Goal: Task Accomplishment & Management: Manage account settings

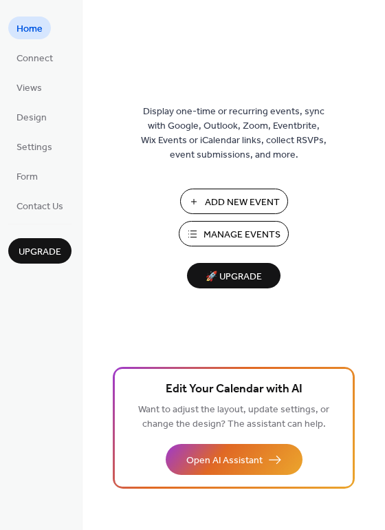
click at [257, 231] on span "Manage Events" at bounding box center [242, 235] width 77 height 14
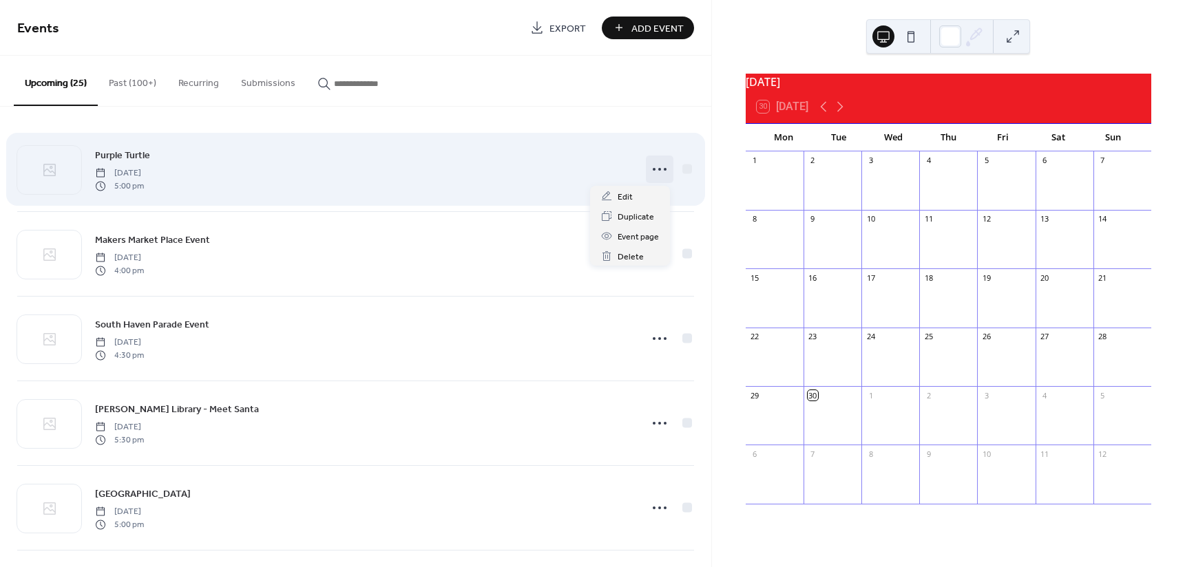
click at [654, 171] on icon at bounding box center [659, 169] width 22 height 22
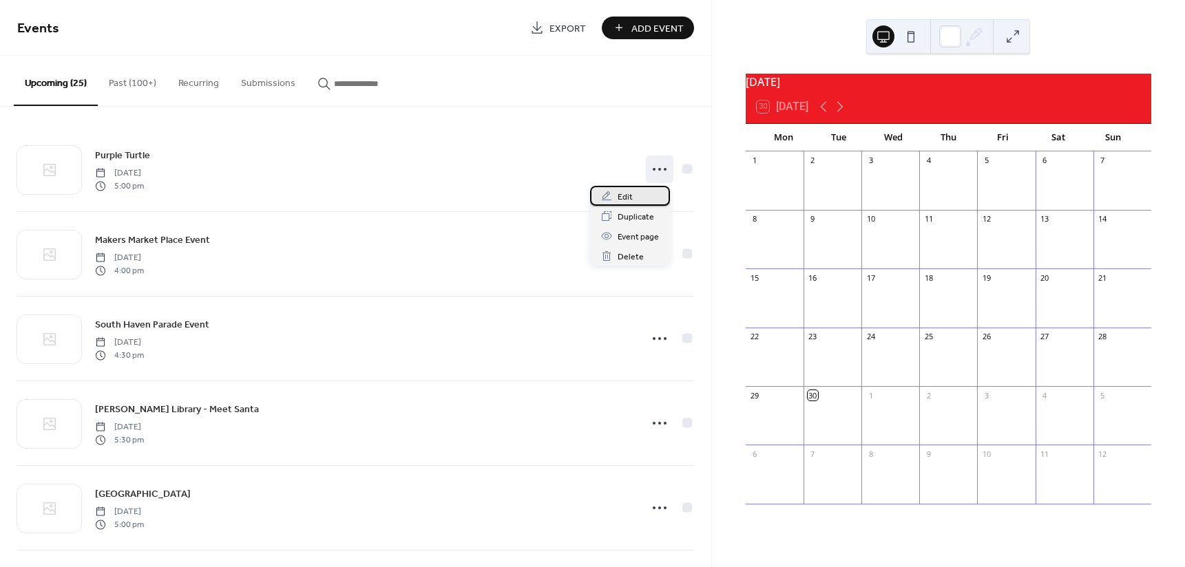
click at [627, 193] on span "Edit" at bounding box center [624, 197] width 15 height 14
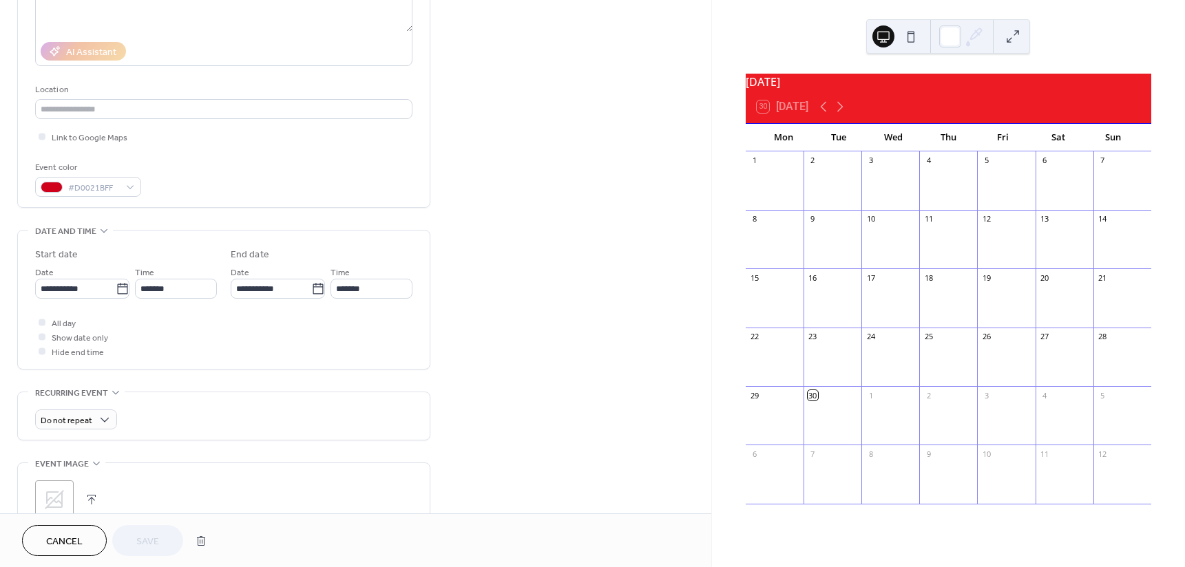
scroll to position [275, 0]
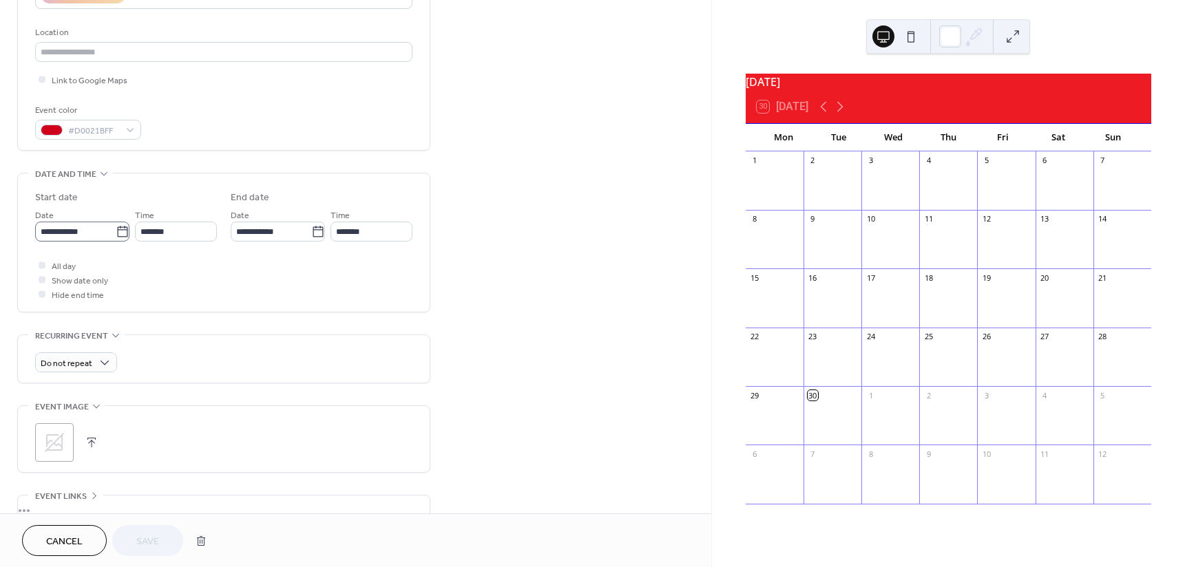
click at [122, 229] on icon at bounding box center [122, 231] width 10 height 11
click at [116, 229] on input "**********" at bounding box center [75, 232] width 81 height 20
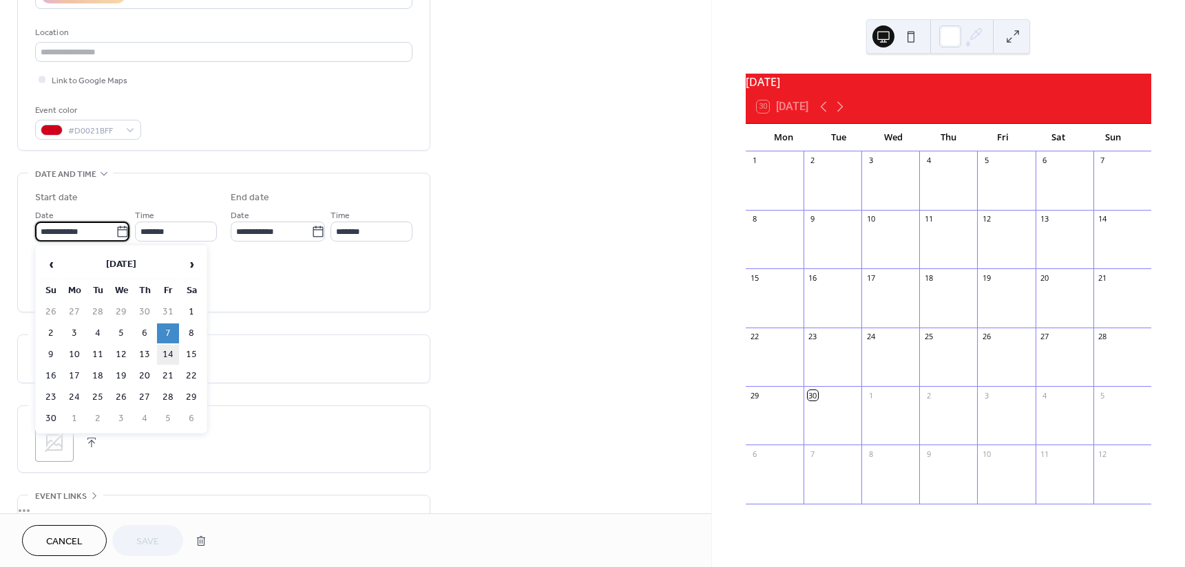
click at [167, 351] on td "14" at bounding box center [168, 355] width 22 height 20
type input "**********"
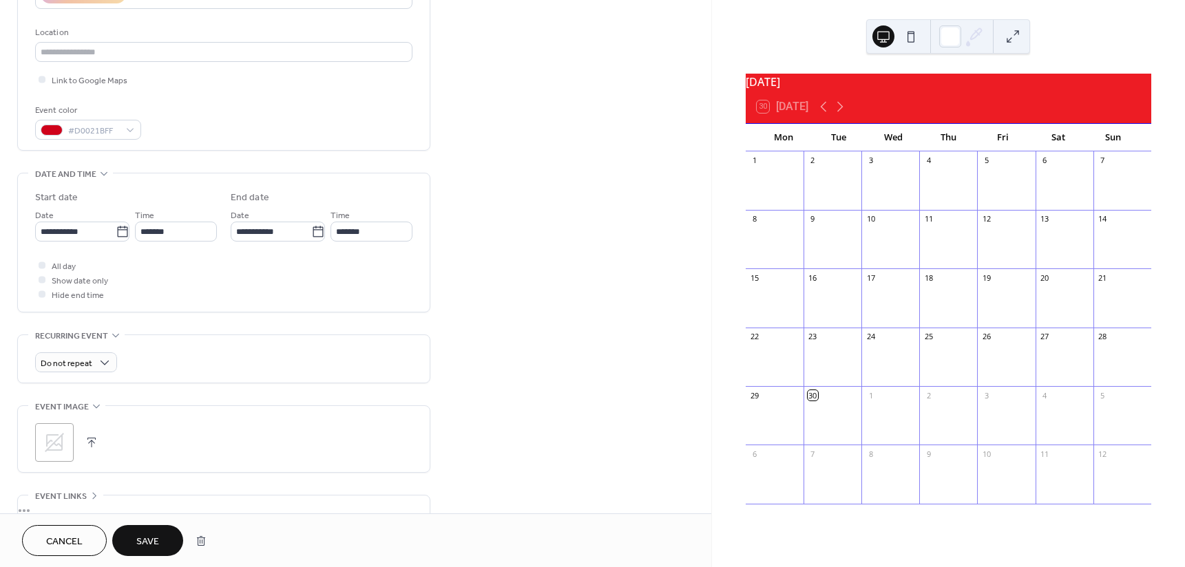
click at [149, 540] on span "Save" at bounding box center [147, 542] width 23 height 14
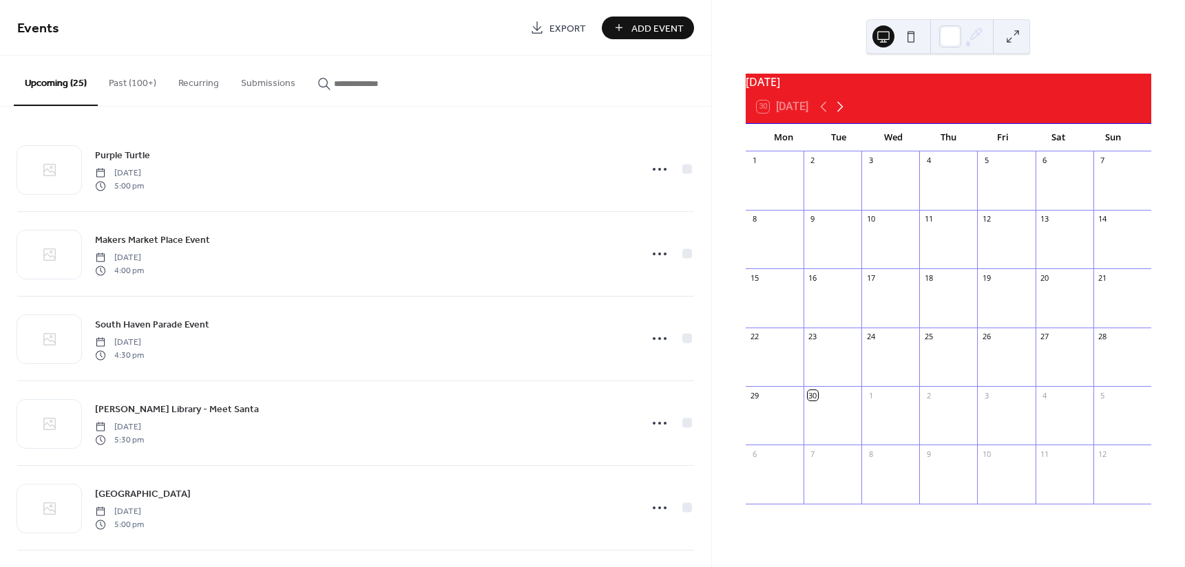
click at [841, 110] on icon at bounding box center [839, 106] width 17 height 17
click at [844, 114] on icon at bounding box center [839, 106] width 17 height 17
click at [843, 112] on icon at bounding box center [840, 107] width 6 height 10
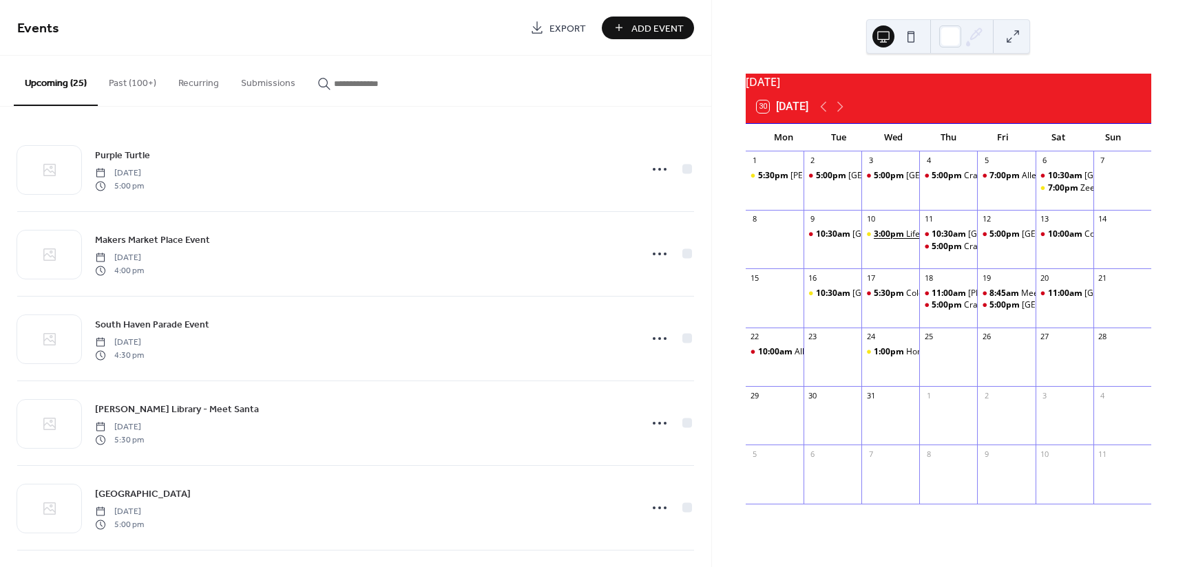
click at [904, 240] on span "3:00pm" at bounding box center [889, 235] width 32 height 12
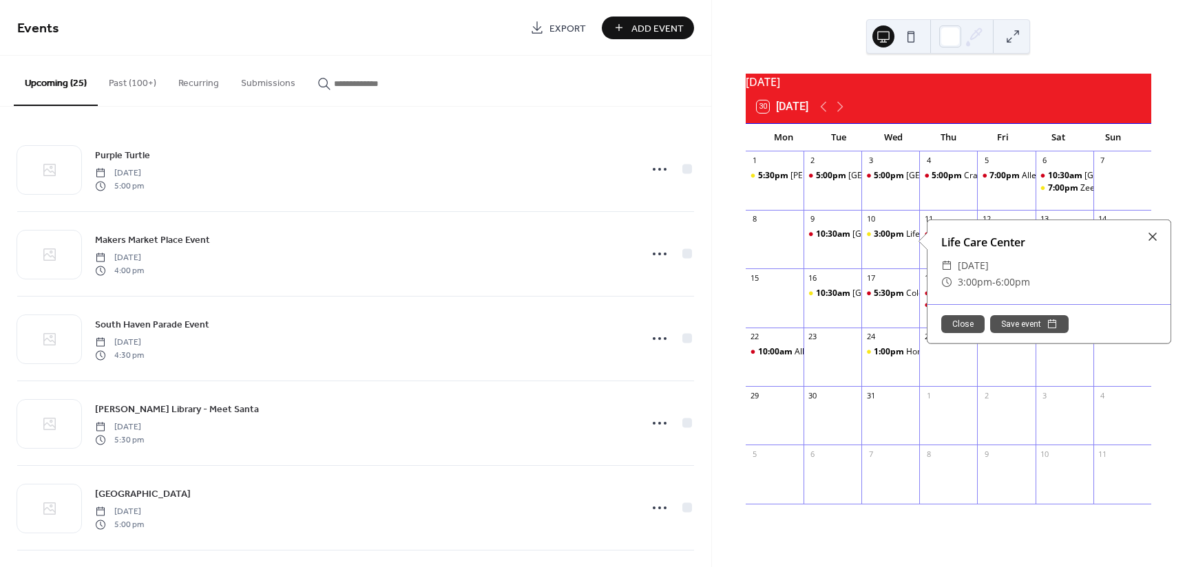
click at [1152, 237] on div at bounding box center [1152, 236] width 19 height 19
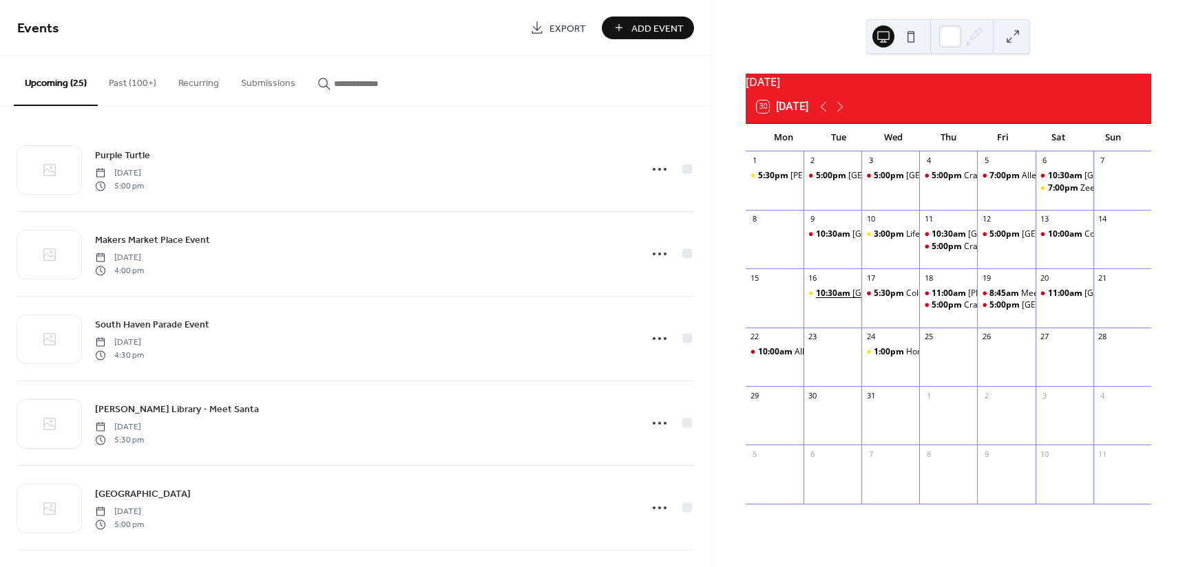
click at [841, 299] on span "10:30am" at bounding box center [834, 294] width 36 height 12
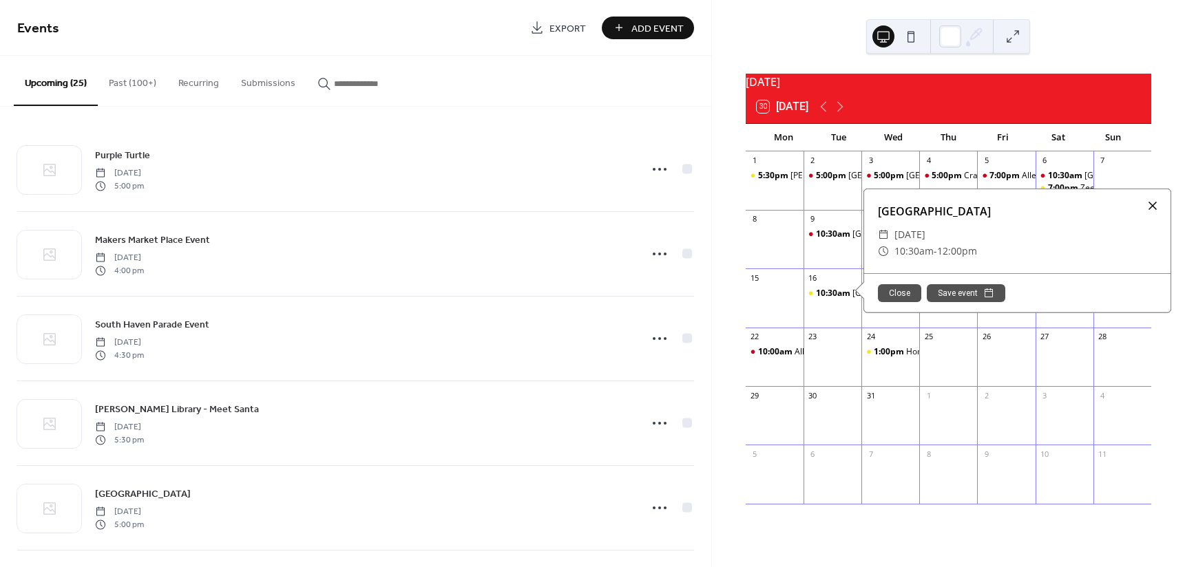
click at [1149, 212] on div at bounding box center [1152, 205] width 19 height 19
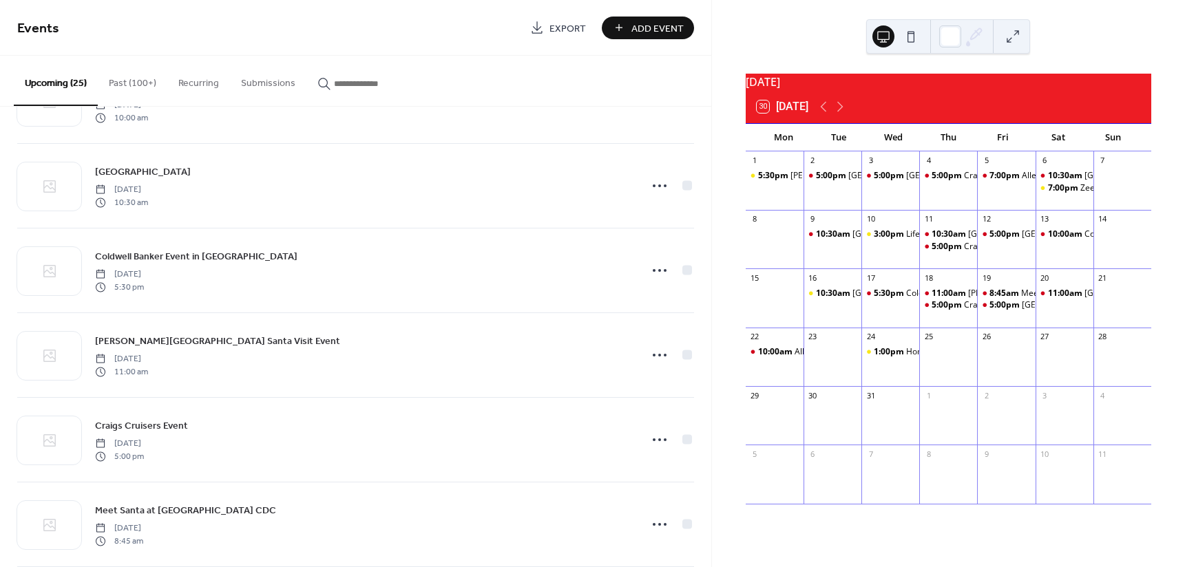
scroll to position [1377, 0]
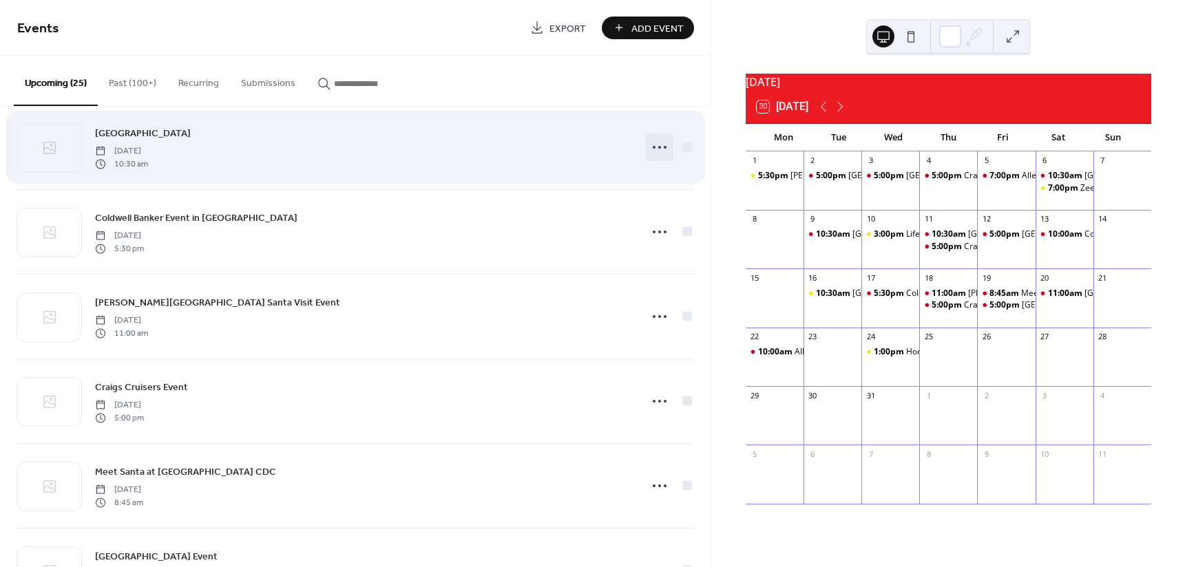
click at [657, 151] on icon at bounding box center [659, 147] width 22 height 22
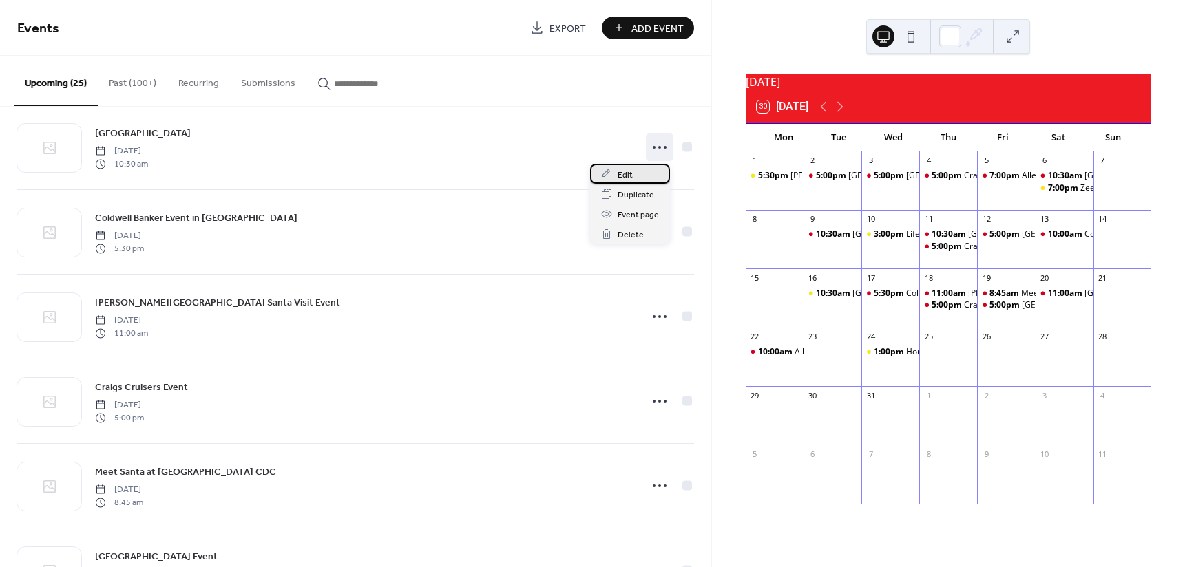
click at [628, 169] on span "Edit" at bounding box center [624, 175] width 15 height 14
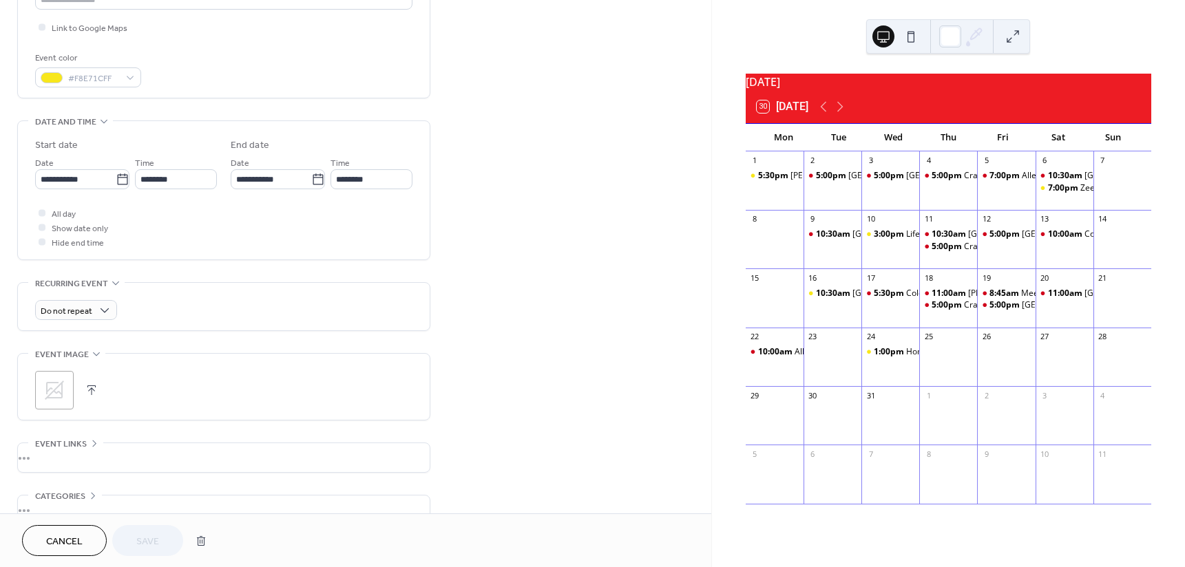
scroll to position [344, 0]
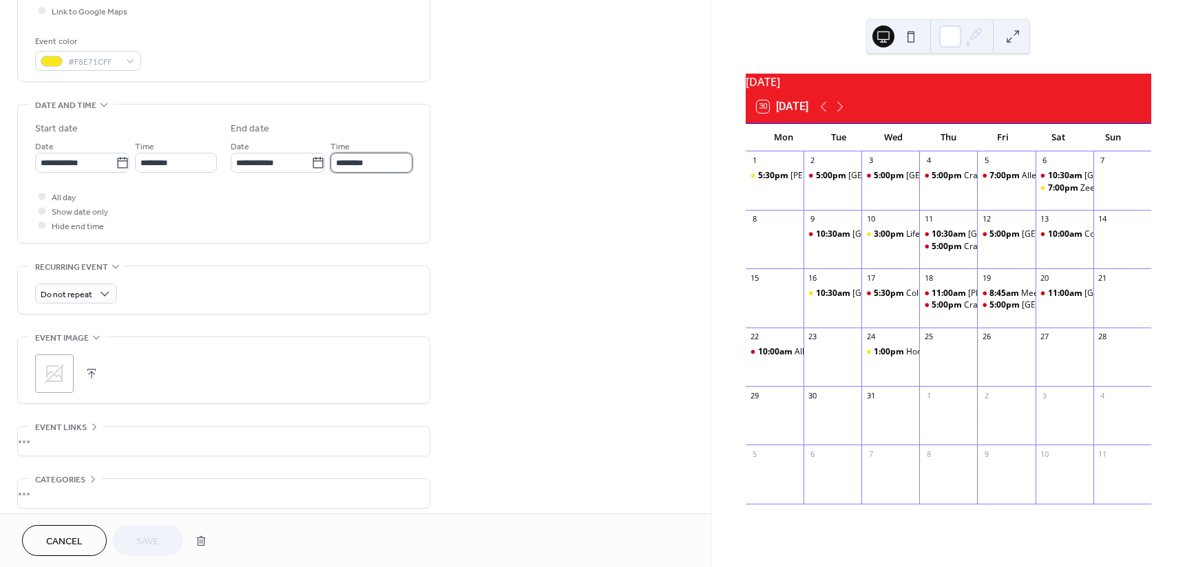
click at [405, 162] on input "********" at bounding box center [371, 163] width 82 height 20
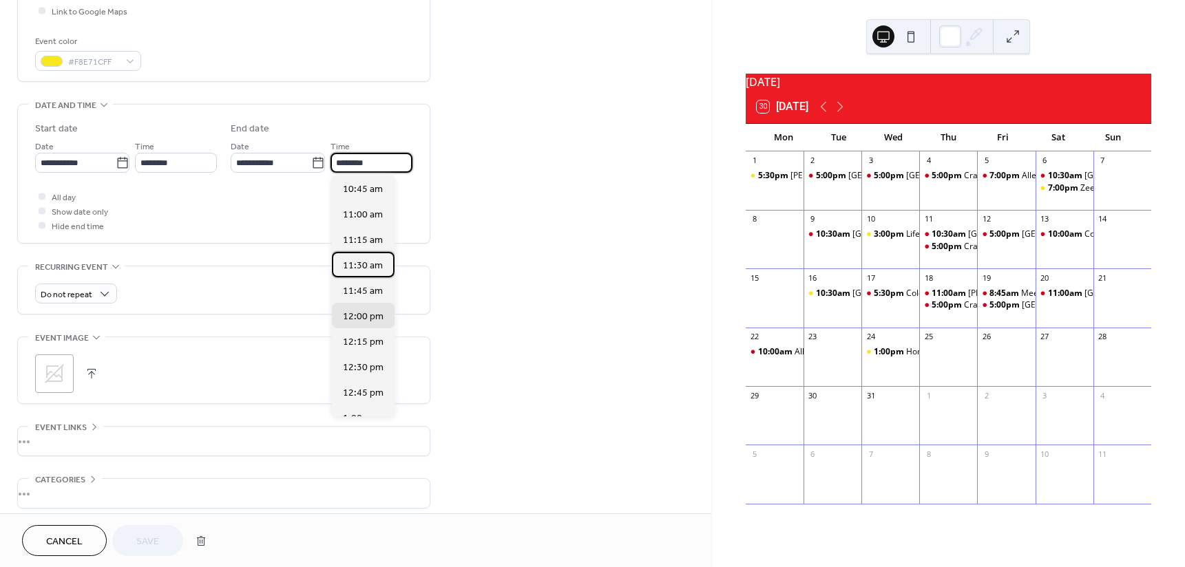
click at [363, 266] on span "11:30 am" at bounding box center [363, 266] width 40 height 14
type input "********"
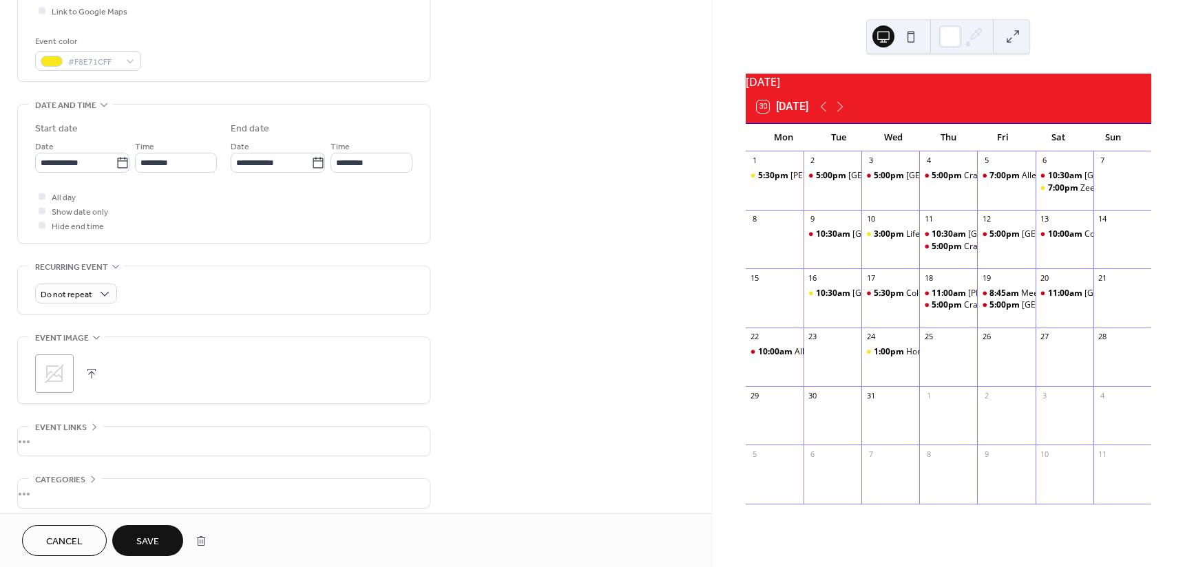
click at [148, 535] on span "Save" at bounding box center [147, 542] width 23 height 14
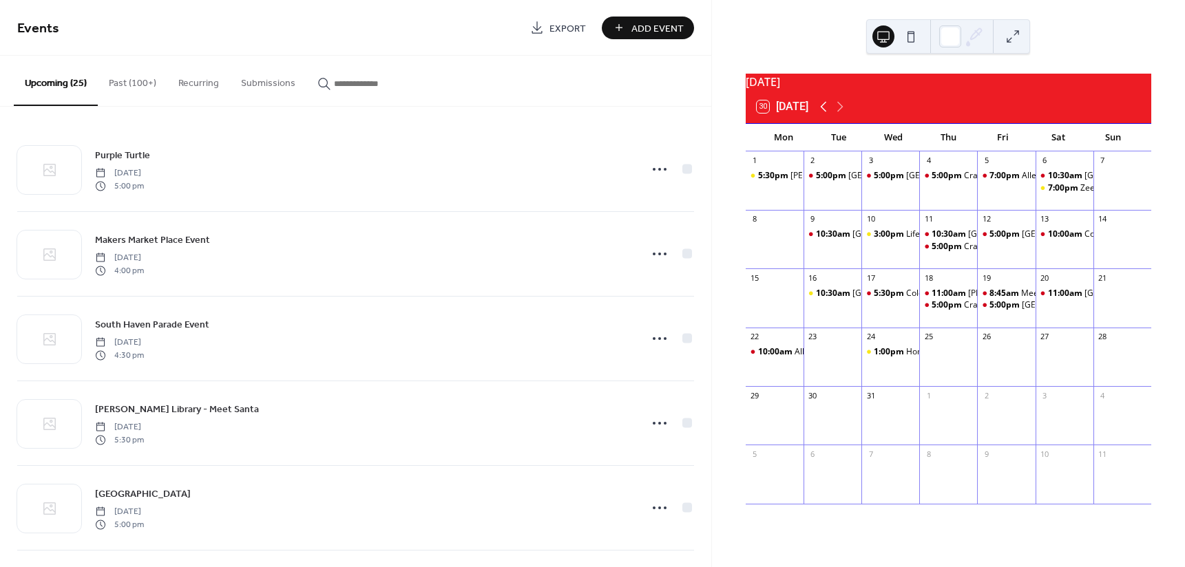
click at [820, 113] on icon at bounding box center [823, 106] width 17 height 17
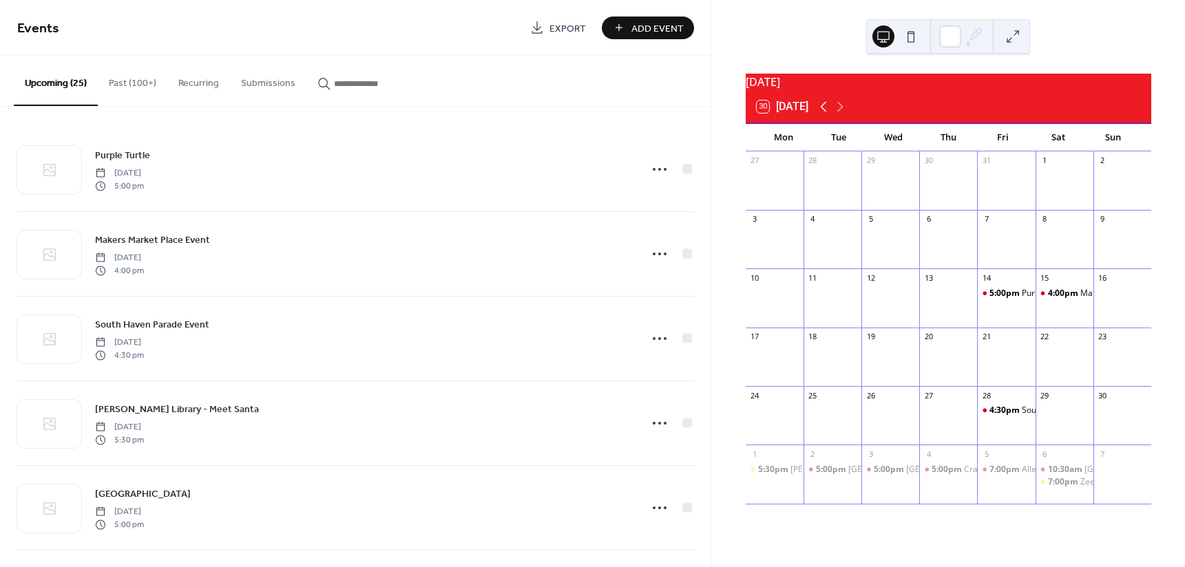
click at [825, 112] on icon at bounding box center [823, 107] width 6 height 10
click at [1048, 301] on div at bounding box center [1064, 305] width 58 height 35
drag, startPoint x: 1046, startPoint y: 299, endPoint x: 1065, endPoint y: 289, distance: 21.5
click at [1062, 287] on div "18" at bounding box center [1064, 277] width 58 height 19
click at [1068, 287] on div "18" at bounding box center [1064, 277] width 58 height 19
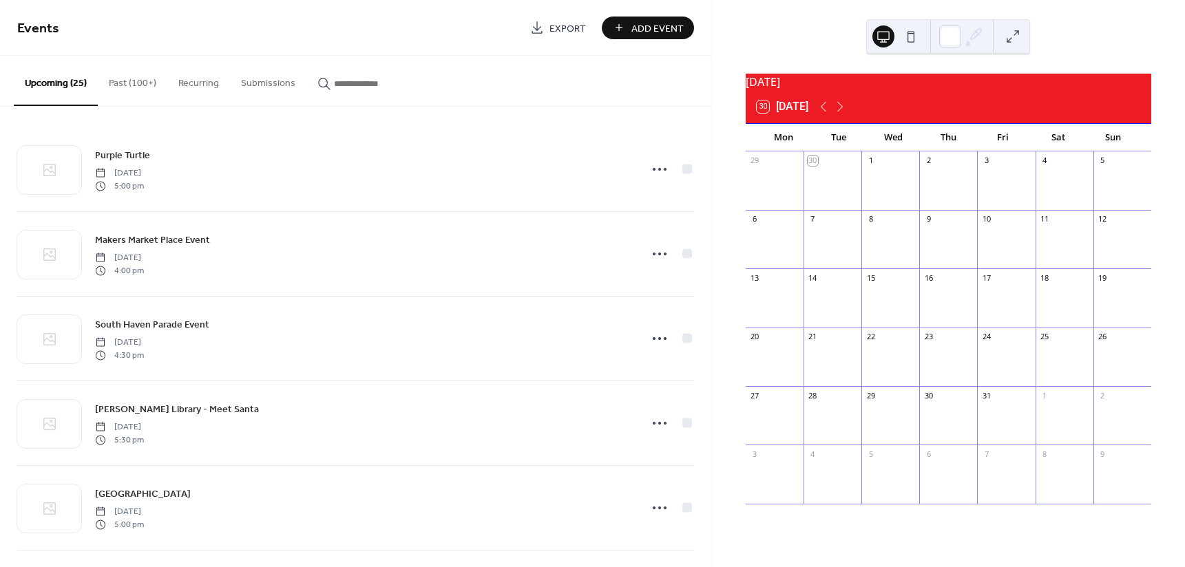
click at [1068, 287] on div "18" at bounding box center [1064, 277] width 58 height 19
click at [1069, 287] on div "18" at bounding box center [1064, 277] width 58 height 19
click at [1070, 287] on div "18" at bounding box center [1064, 277] width 58 height 19
drag, startPoint x: 1061, startPoint y: 292, endPoint x: 1011, endPoint y: 195, distance: 108.4
click at [1011, 195] on div "29 30 1 2 3 4 5 6 7 8 9 10 11 12 13 14 15 16 17 18 19 20 21 22 23 24 25 26 27 2…" at bounding box center [947, 332] width 405 height 363
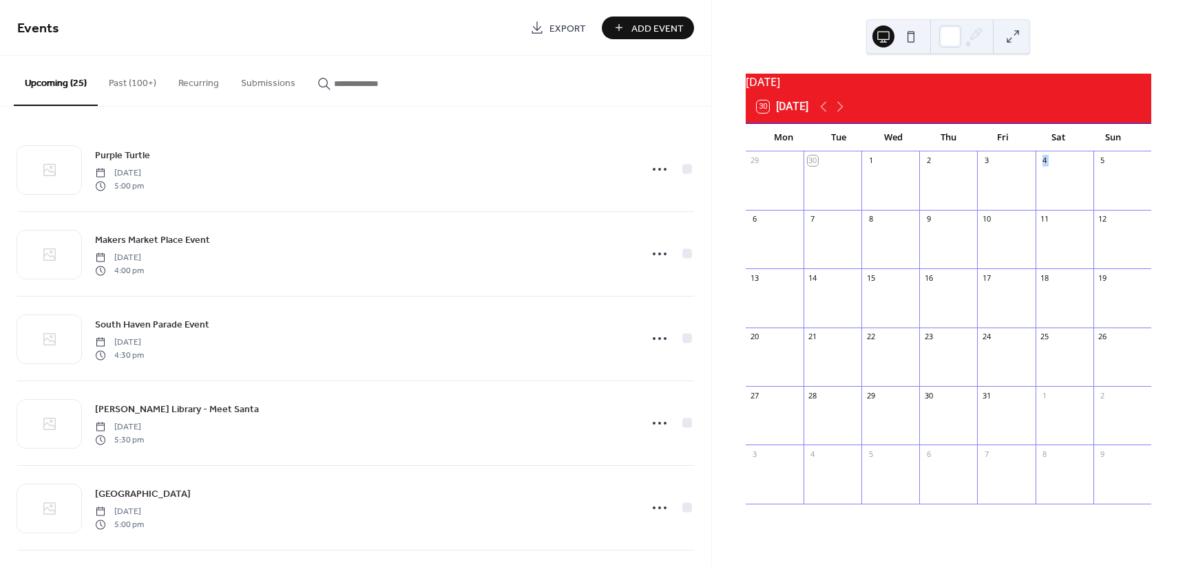
click at [657, 28] on span "Add Event" at bounding box center [657, 28] width 52 height 14
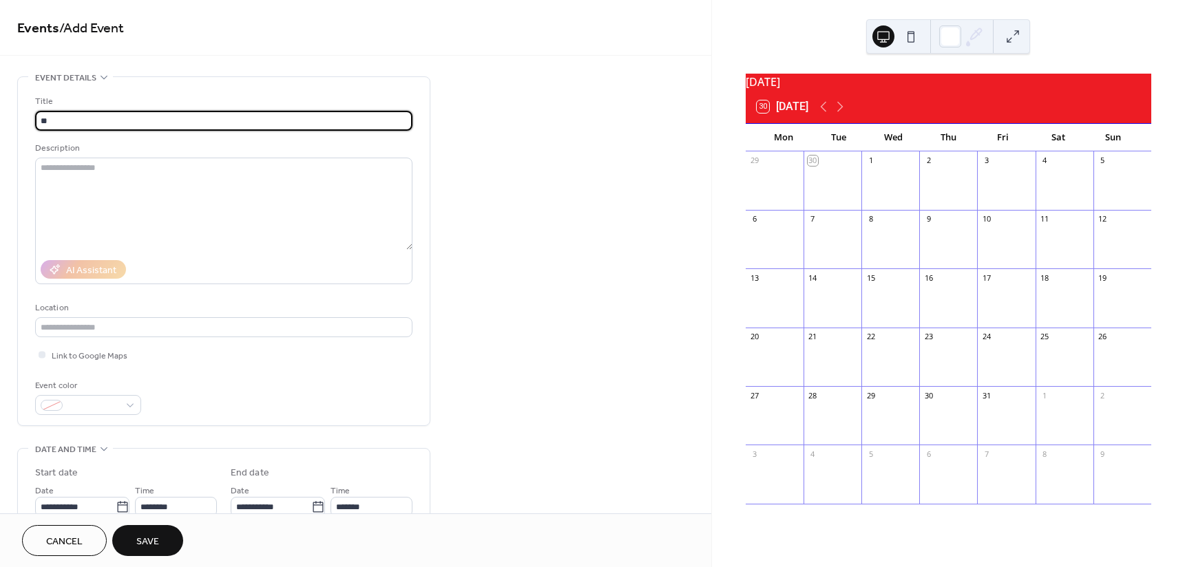
type input "*"
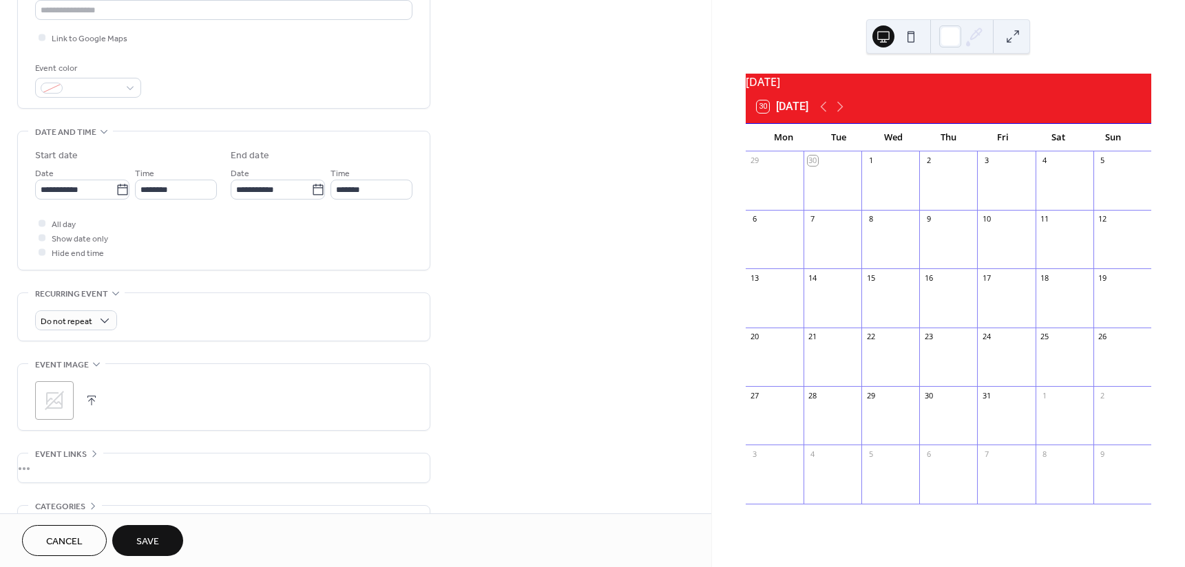
scroll to position [405, 0]
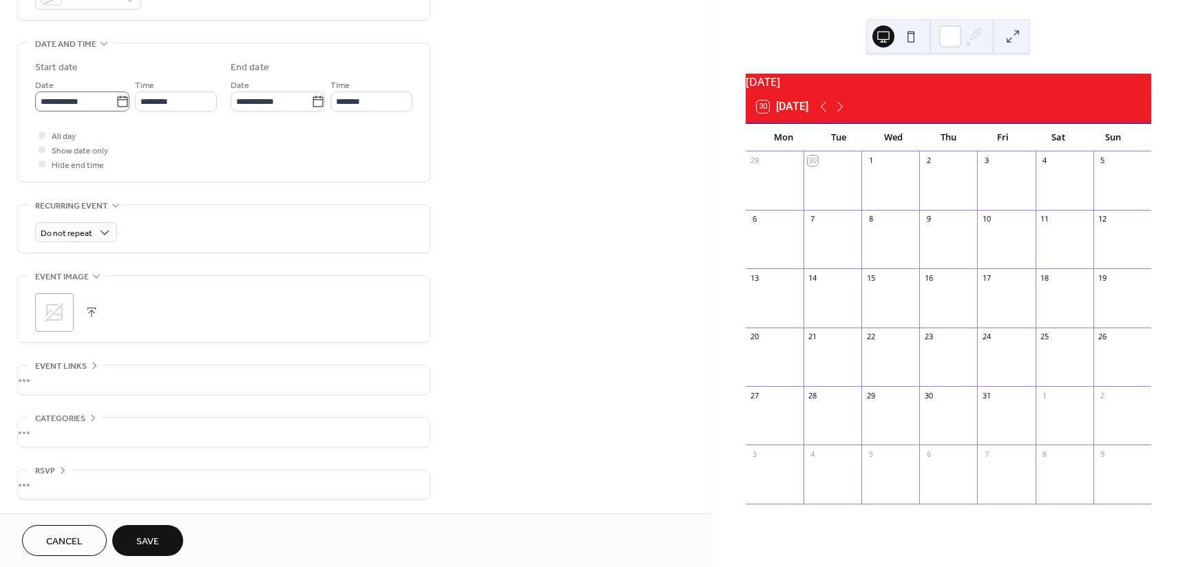
type input "**********"
click at [119, 101] on icon at bounding box center [123, 102] width 14 height 14
click at [116, 101] on input "**********" at bounding box center [75, 102] width 81 height 20
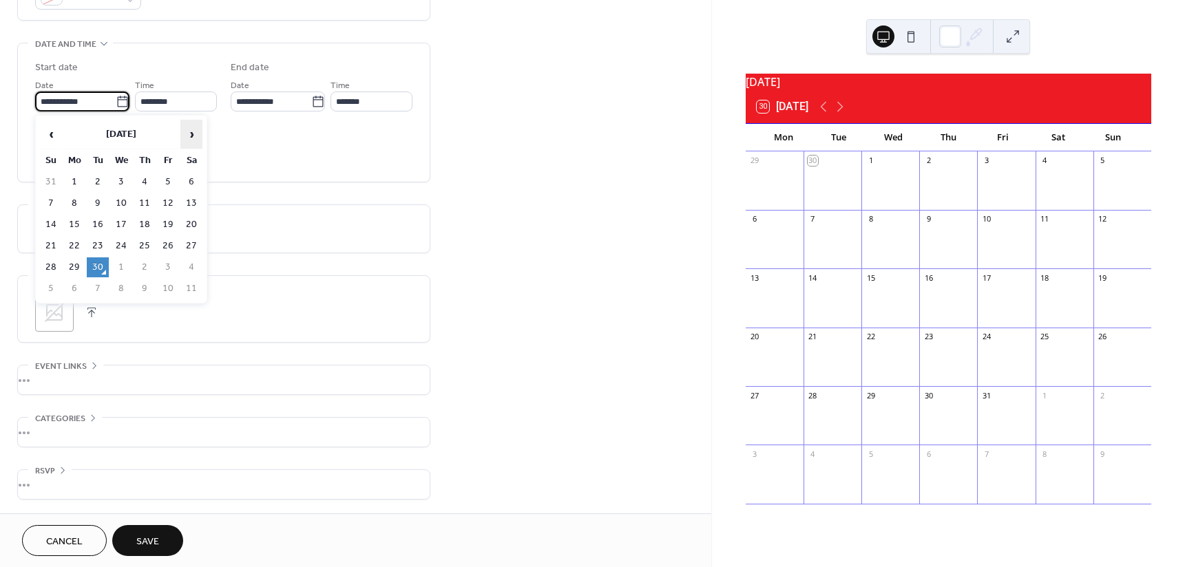
click at [191, 134] on span "›" at bounding box center [191, 134] width 21 height 28
click at [188, 224] on td "18" at bounding box center [191, 225] width 22 height 20
type input "**********"
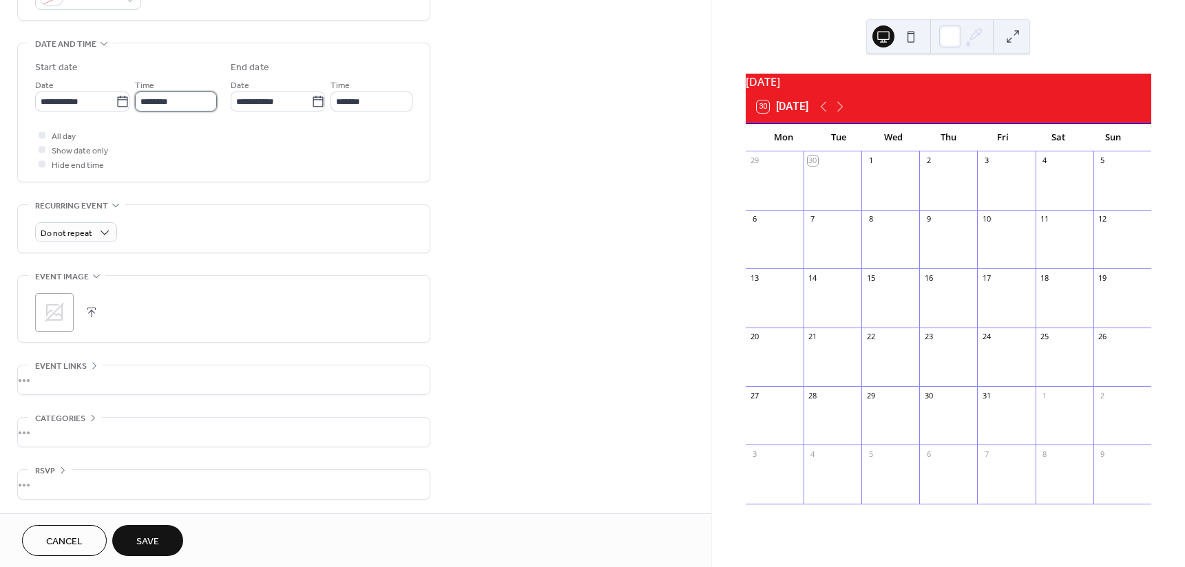
click at [207, 105] on input "********" at bounding box center [176, 102] width 82 height 20
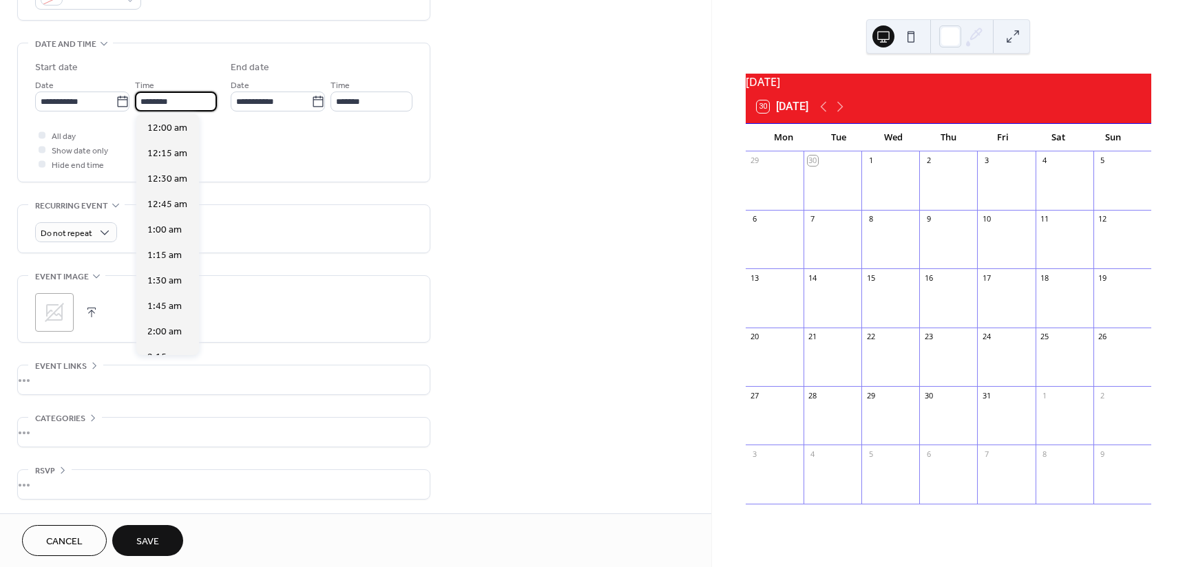
scroll to position [1222, 0]
click at [180, 332] on span "2:00 pm" at bounding box center [164, 332] width 35 height 14
type input "*******"
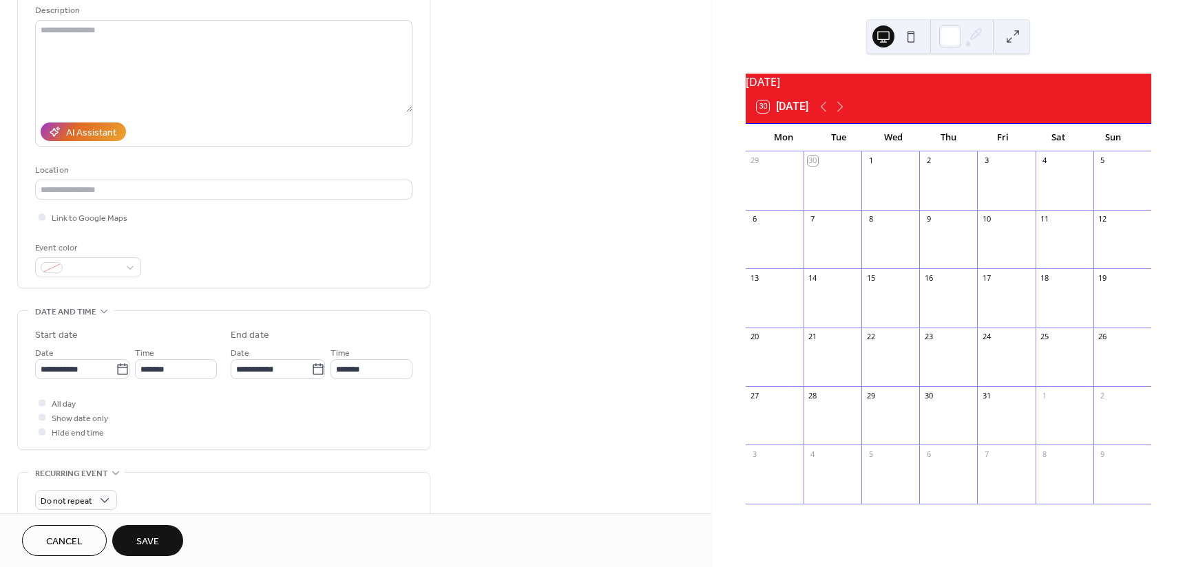
scroll to position [130, 0]
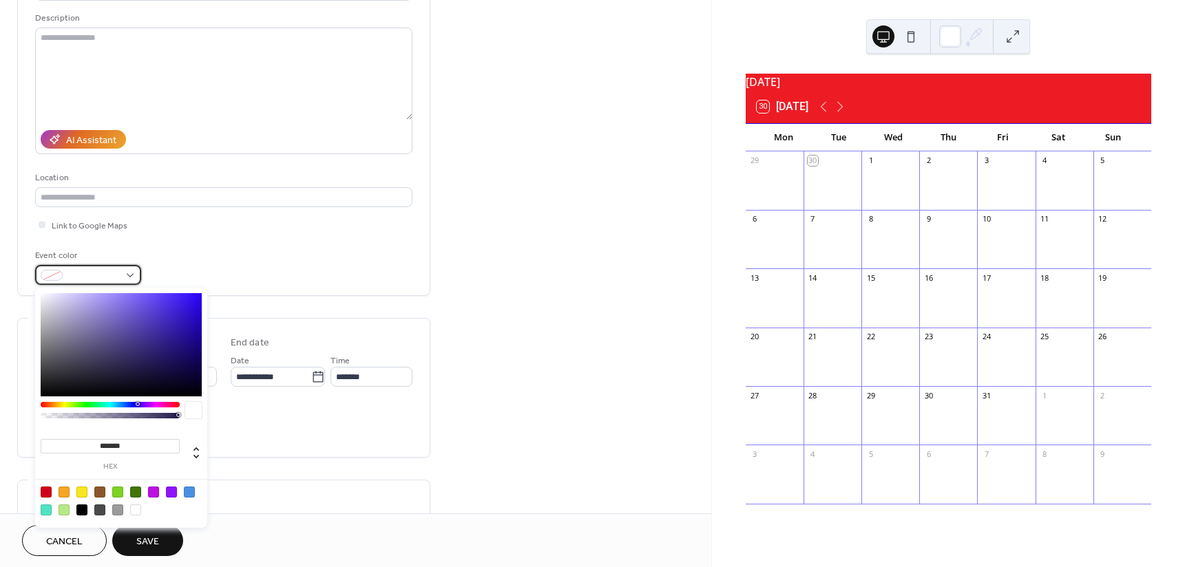
click at [131, 273] on div at bounding box center [88, 275] width 106 height 20
click at [45, 489] on div at bounding box center [46, 492] width 11 height 11
type input "*******"
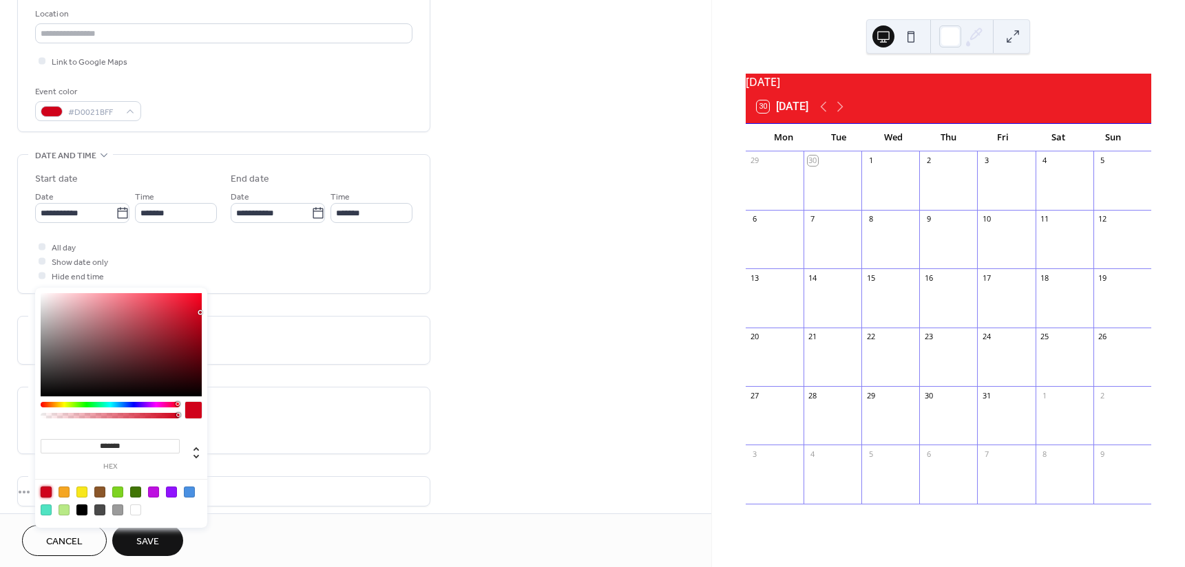
scroll to position [405, 0]
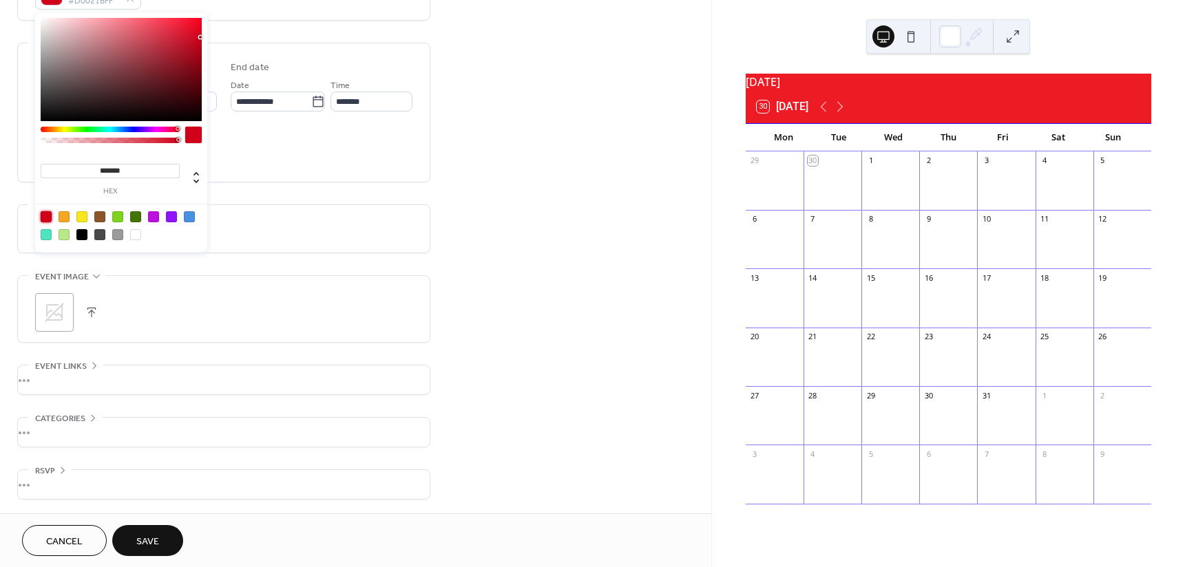
click at [164, 546] on button "Save" at bounding box center [147, 540] width 71 height 31
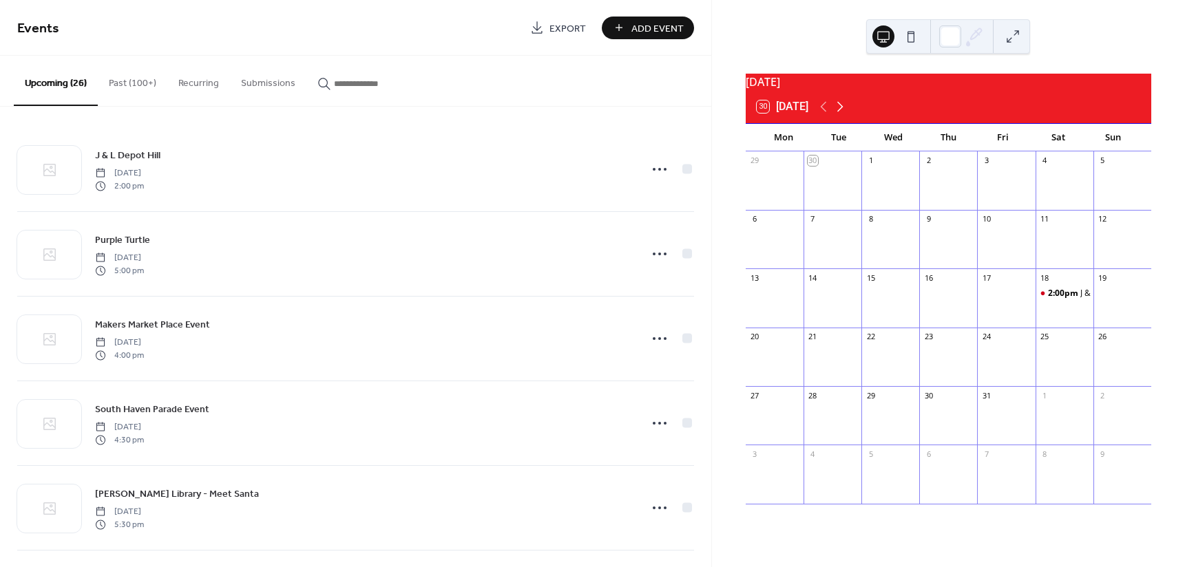
click at [840, 110] on icon at bounding box center [840, 107] width 6 height 10
click at [840, 112] on icon at bounding box center [839, 106] width 17 height 17
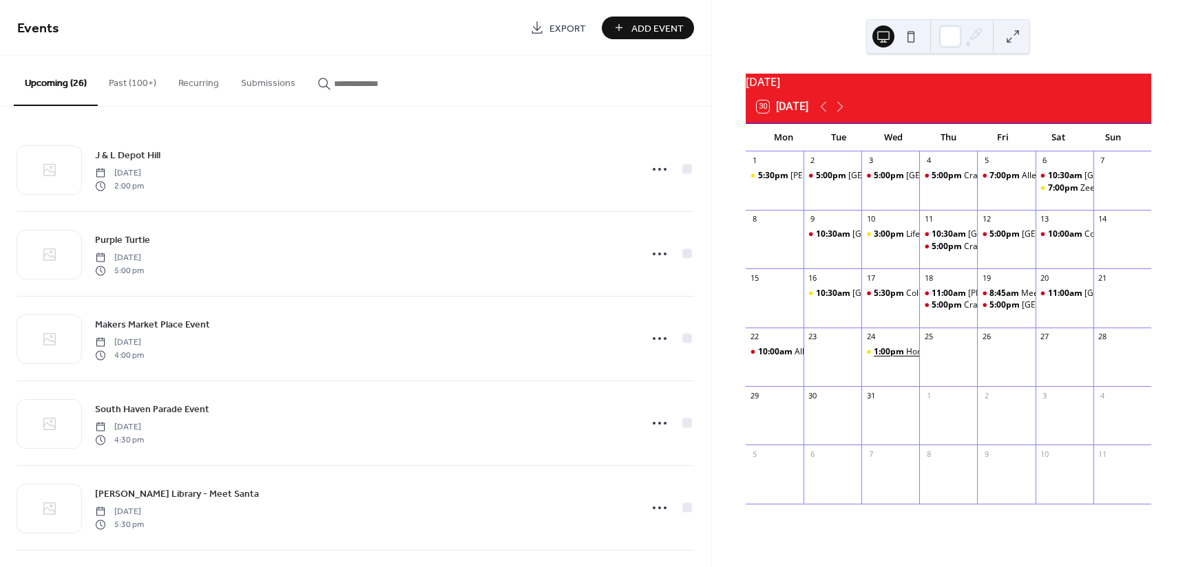
click at [900, 358] on span "1:00pm" at bounding box center [889, 352] width 32 height 12
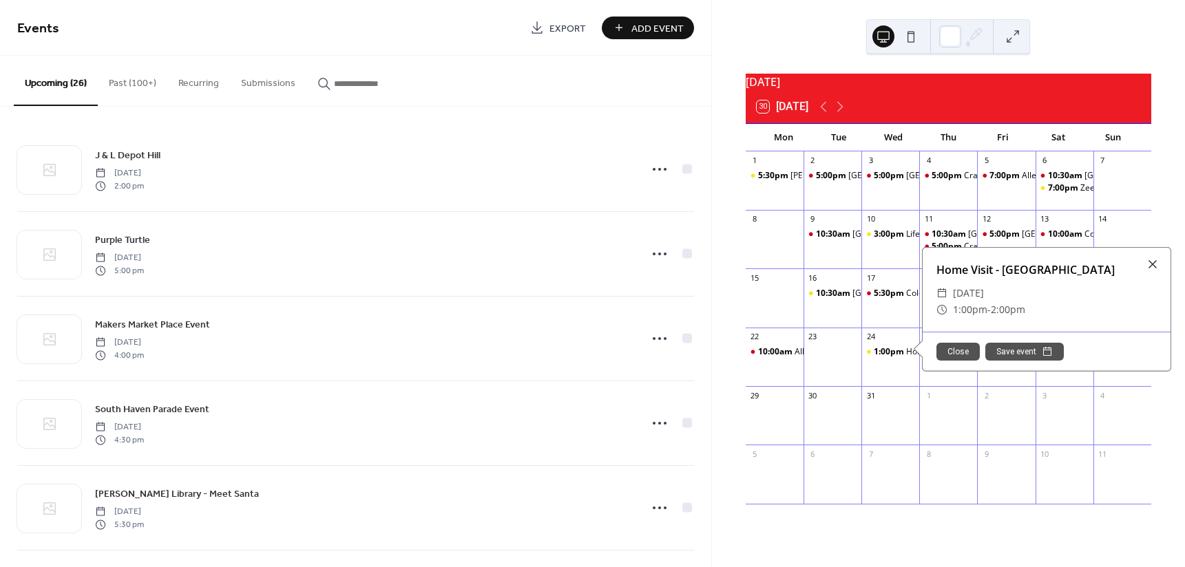
click at [947, 361] on button "Close" at bounding box center [957, 352] width 43 height 18
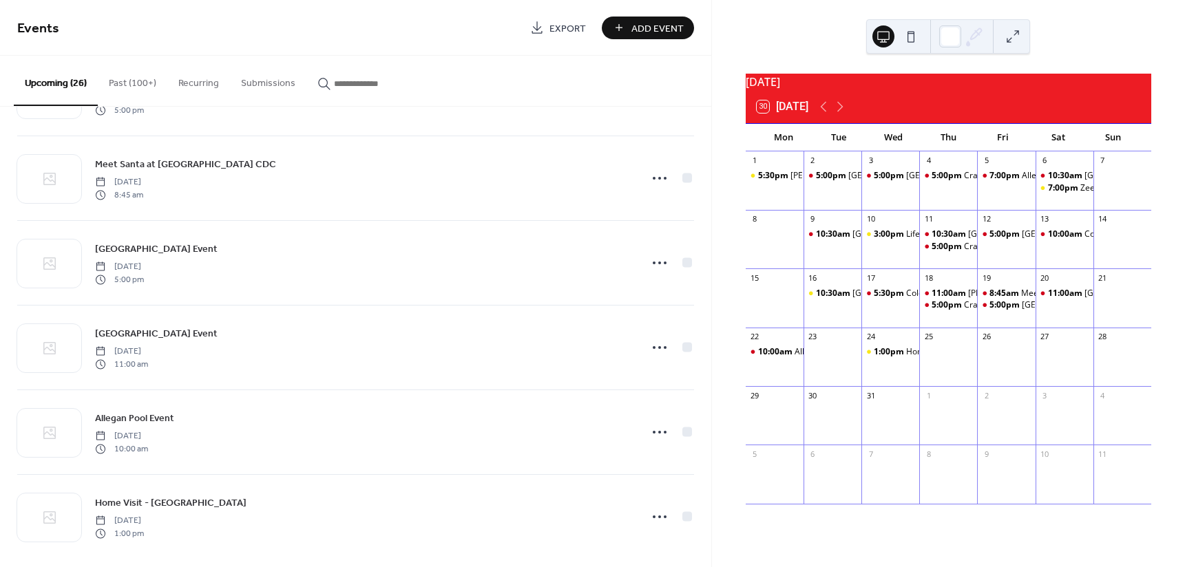
scroll to position [1781, 0]
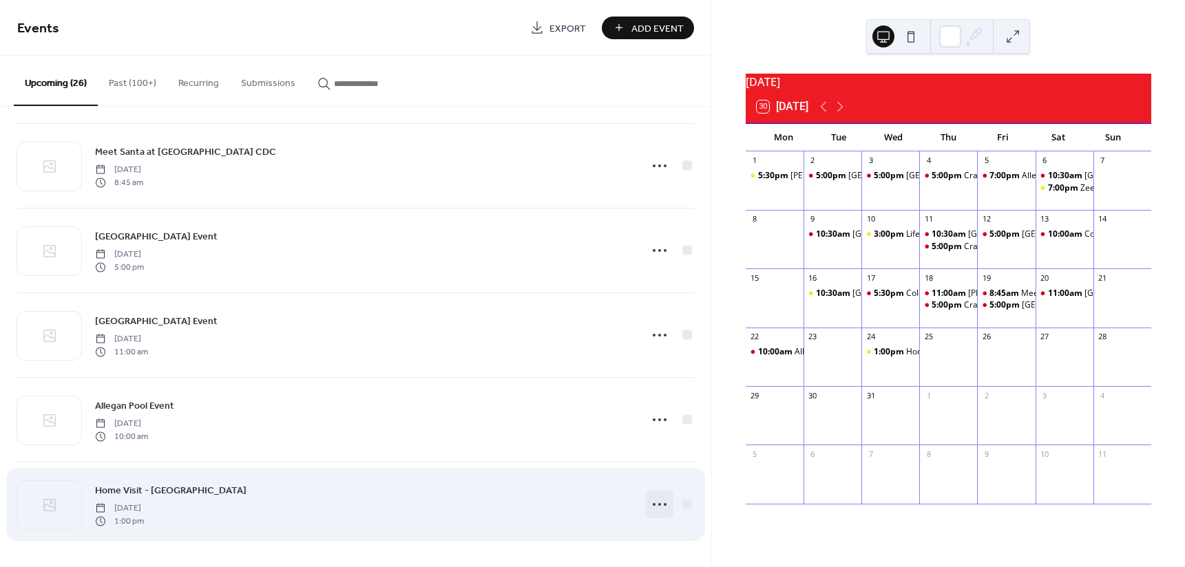
click at [653, 503] on icon at bounding box center [659, 505] width 22 height 22
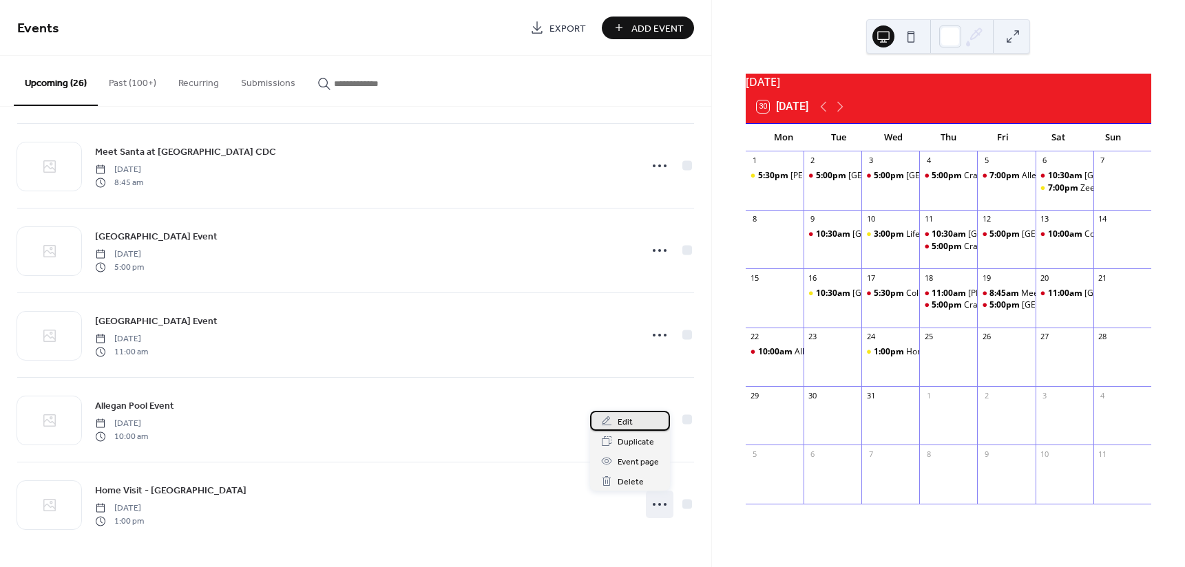
click at [623, 424] on span "Edit" at bounding box center [624, 422] width 15 height 14
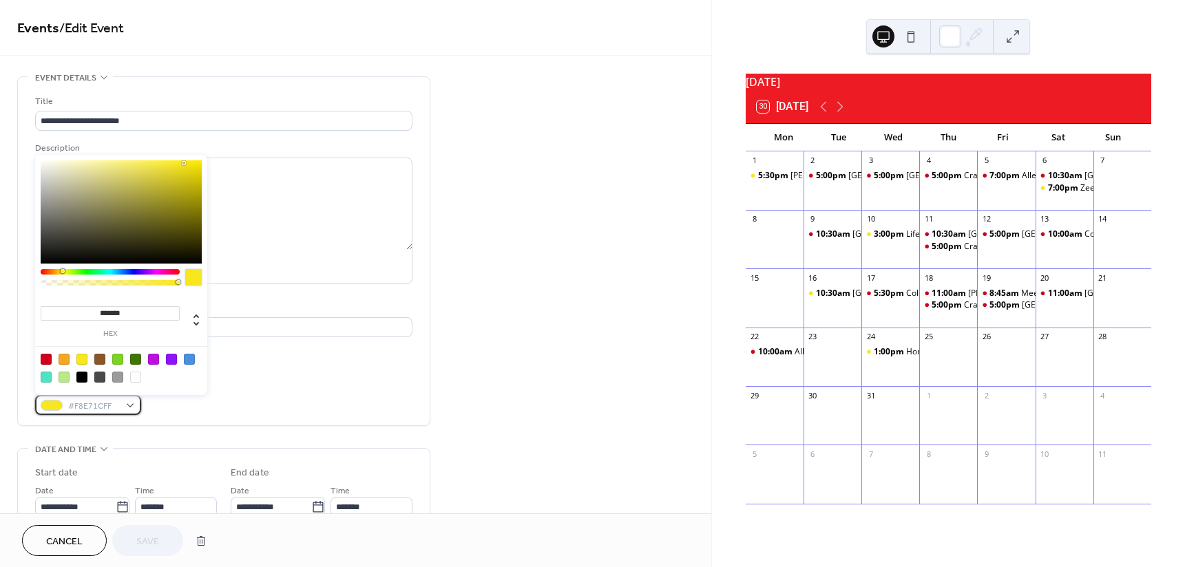
click at [132, 404] on div "#F8E71CFF" at bounding box center [88, 405] width 106 height 20
click at [46, 362] on div at bounding box center [46, 359] width 11 height 11
type input "*******"
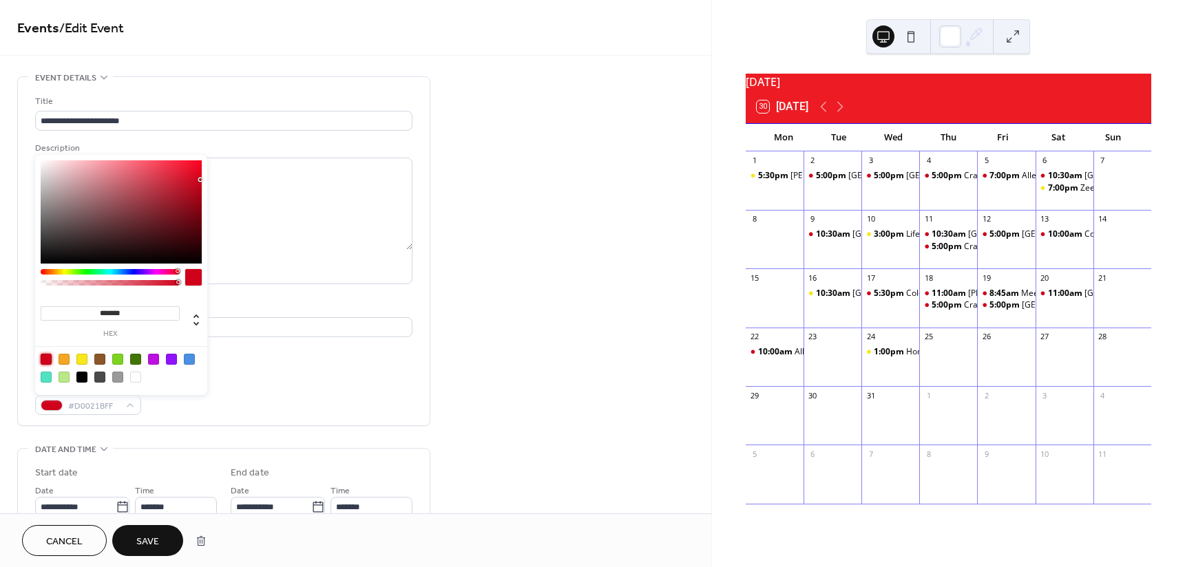
click at [146, 539] on span "Save" at bounding box center [147, 542] width 23 height 14
